Goal: Task Accomplishment & Management: Manage account settings

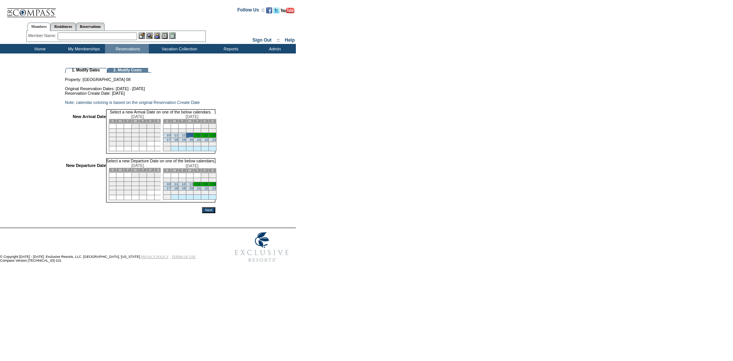
click at [170, 190] on link "17" at bounding box center [168, 188] width 4 height 4
click at [215, 213] on input "Next" at bounding box center [208, 210] width 13 height 6
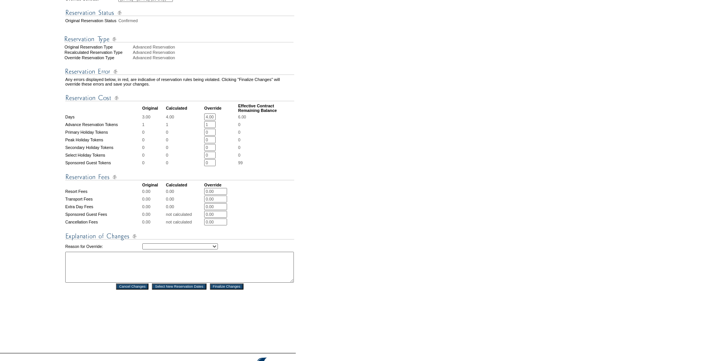
scroll to position [191, 0]
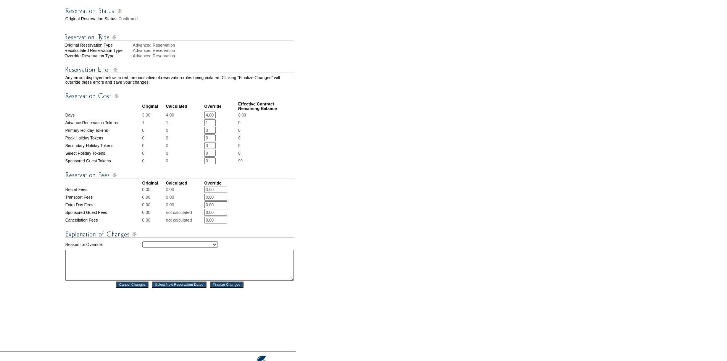
click at [216, 247] on select "Creating Continuous Stay Days Rebooked After Cancellation Editing Occupant Expe…" at bounding box center [180, 244] width 76 height 6
select select "1043"
click at [142, 247] on select "Creating Continuous Stay Days Rebooked After Cancellation Editing Occupant Expe…" at bounding box center [180, 244] width 76 height 6
click at [196, 276] on textarea at bounding box center [179, 265] width 229 height 31
type textarea "Per Leeanna Email"
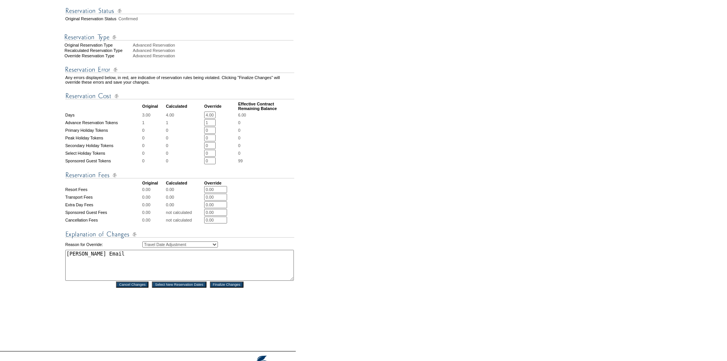
click at [238, 288] on table "Any errors displayed below, in red, are indicative of reservation rules being v…" at bounding box center [180, 174] width 231 height 230
click at [240, 288] on input "Finalize Changes" at bounding box center [227, 284] width 34 height 6
